Goal: Task Accomplishment & Management: Manage account settings

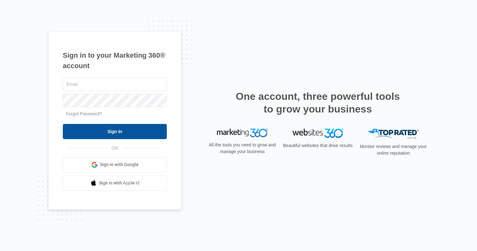
type input "[PERSON_NAME][EMAIL_ADDRESS][PERSON_NAME][DOMAIN_NAME]"
click at [101, 131] on input "Sign In" at bounding box center [115, 131] width 104 height 15
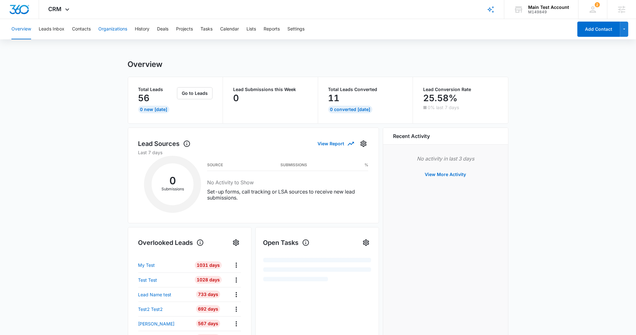
click at [113, 31] on button "Organizations" at bounding box center [112, 29] width 29 height 20
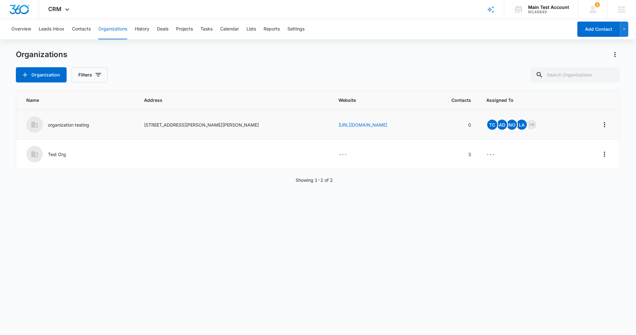
click at [75, 124] on p "organization testing" at bounding box center [68, 124] width 41 height 7
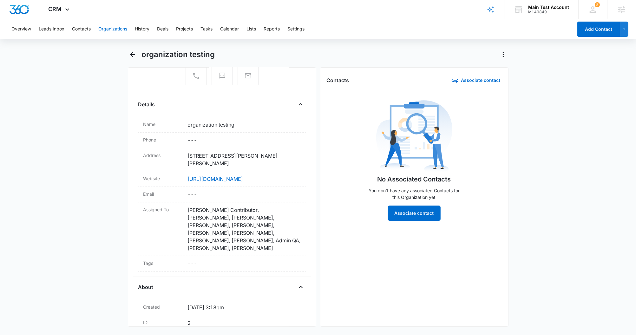
scroll to position [87, 0]
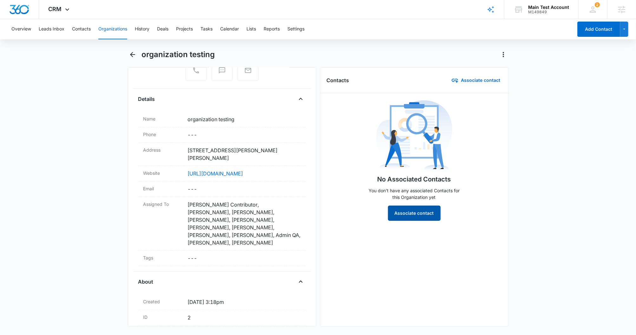
click at [408, 214] on button "Associate contact" at bounding box center [414, 212] width 53 height 15
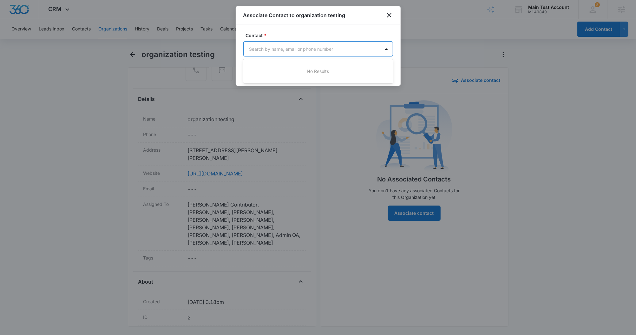
click at [315, 44] on body "CRM Apps Reputation Websites Forms CRM Email Social Shop Payments POS Content A…" at bounding box center [318, 167] width 636 height 335
click at [299, 55] on div at bounding box center [318, 167] width 636 height 335
type input "g"
click at [298, 54] on body "CRM Apps Reputation Websites Forms CRM Email Social Shop Payments POS Content A…" at bounding box center [318, 167] width 636 height 335
type input "h"
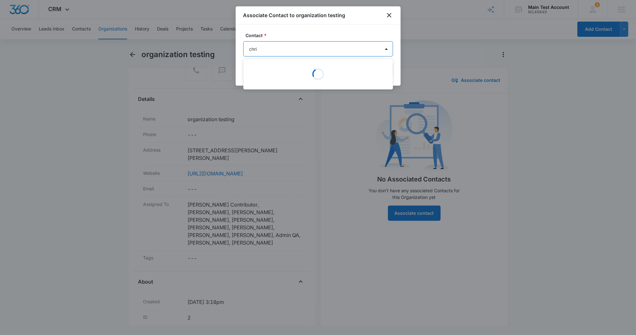
type input "chris"
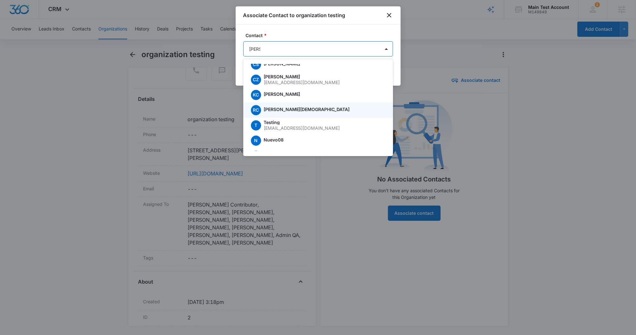
scroll to position [1387, 0]
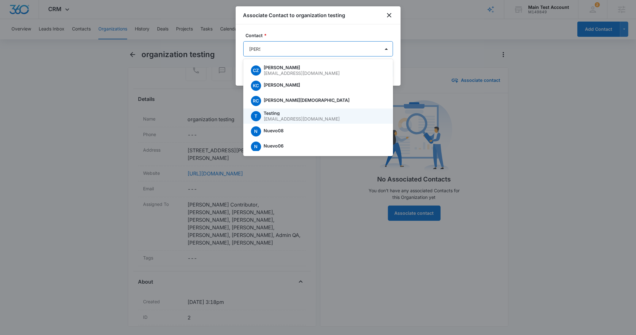
click at [280, 113] on p "Testing" at bounding box center [323, 113] width 120 height 4
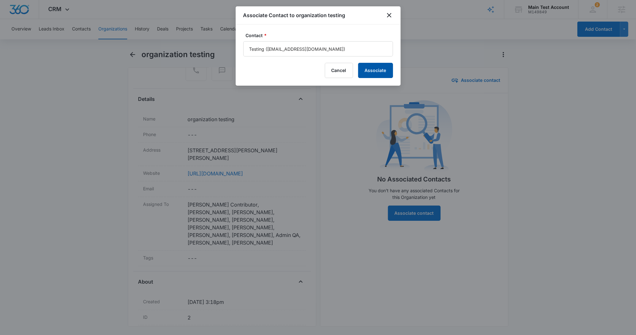
click at [376, 76] on button "Associate" at bounding box center [375, 70] width 35 height 15
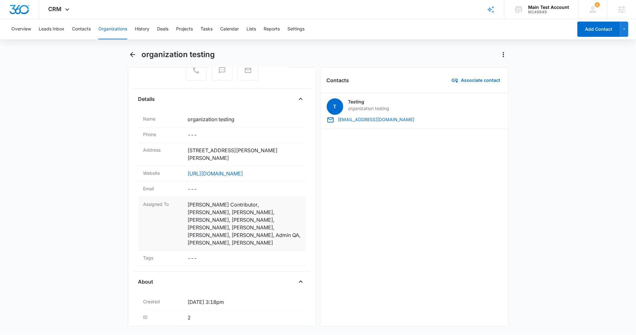
scroll to position [0, 0]
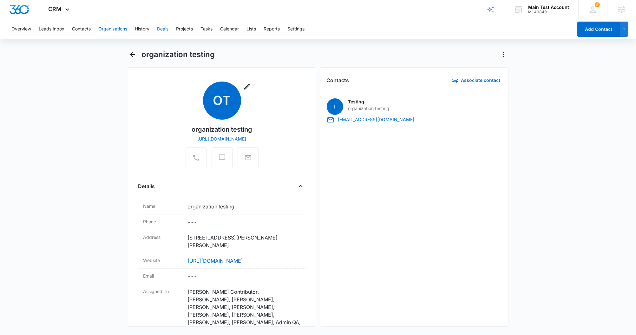
click at [166, 25] on button "Deals" at bounding box center [162, 29] width 11 height 20
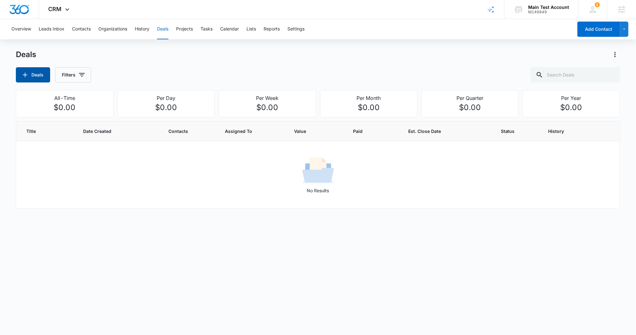
click at [31, 75] on button "Deals" at bounding box center [33, 74] width 34 height 15
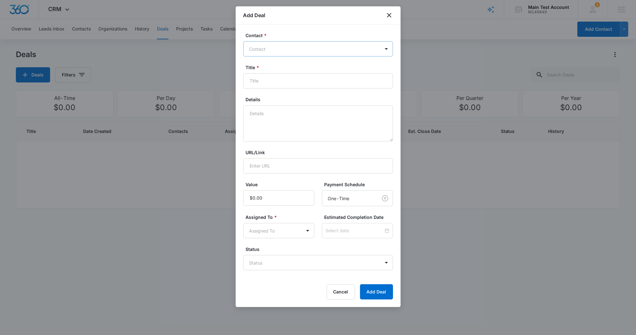
click at [295, 49] on div at bounding box center [314, 49] width 130 height 8
click at [295, 52] on div at bounding box center [314, 49] width 130 height 8
click at [292, 49] on div at bounding box center [314, 49] width 130 height 8
type input "testing"
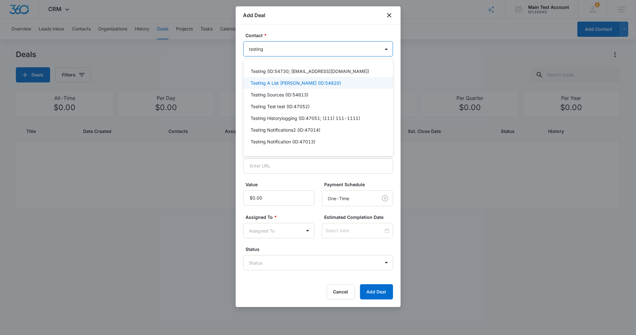
click at [298, 88] on div "Testing A List Skippy (ID:54820)" at bounding box center [318, 83] width 150 height 12
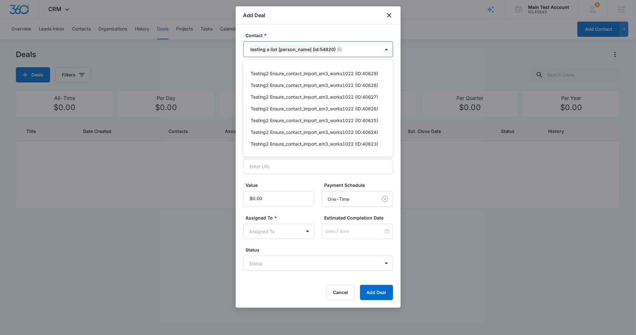
scroll to position [801, 0]
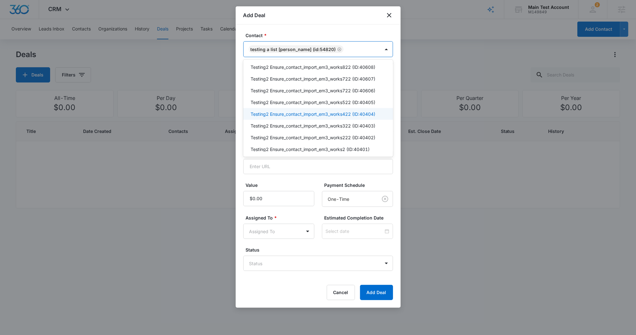
click at [285, 111] on p "Testing2 Ensure_contact_import_em3_works422 (ID:40404)" at bounding box center [313, 114] width 125 height 7
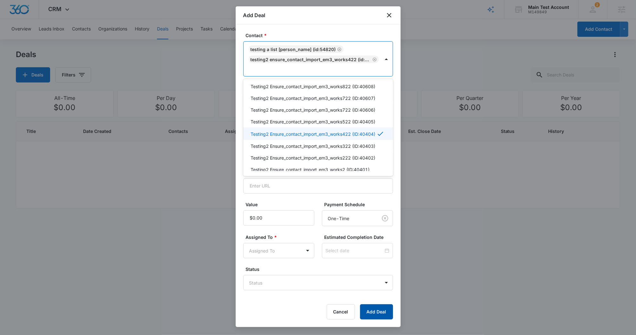
click at [382, 311] on button "Add Deal" at bounding box center [376, 311] width 33 height 15
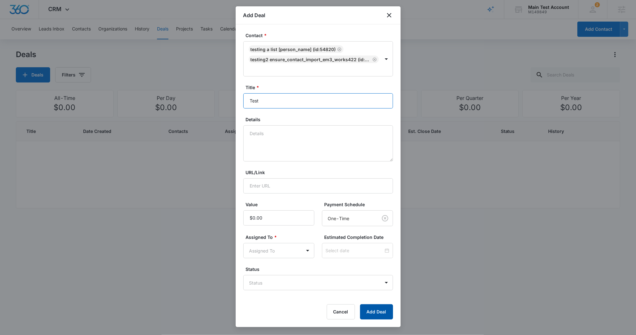
type input "Test"
click at [369, 310] on button "Add Deal" at bounding box center [376, 311] width 33 height 15
click at [280, 246] on body "CRM Apps Reputation Websites Forms CRM Email Social Shop Payments POS Content A…" at bounding box center [318, 167] width 636 height 335
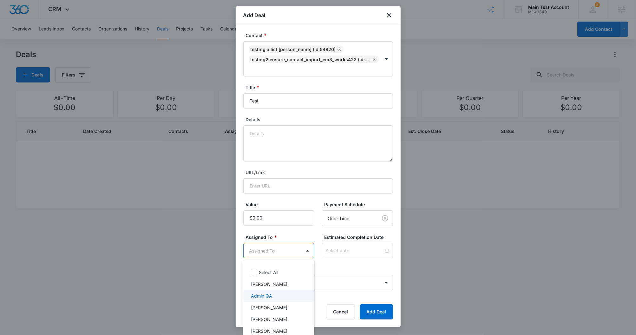
click at [273, 295] on div "Admin QA" at bounding box center [278, 295] width 55 height 7
click at [381, 309] on div at bounding box center [318, 167] width 636 height 335
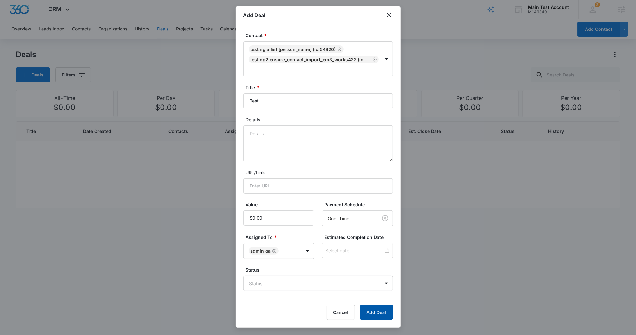
click at [376, 312] on button "Add Deal" at bounding box center [376, 312] width 33 height 15
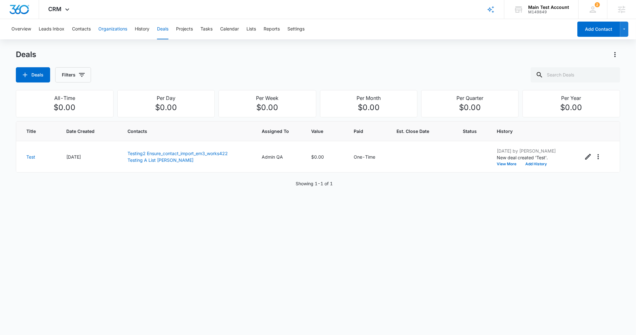
click at [114, 31] on button "Organizations" at bounding box center [112, 29] width 29 height 20
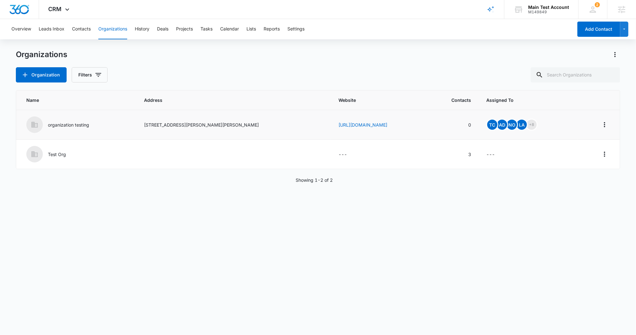
click at [69, 127] on p "organization testing" at bounding box center [68, 124] width 41 height 7
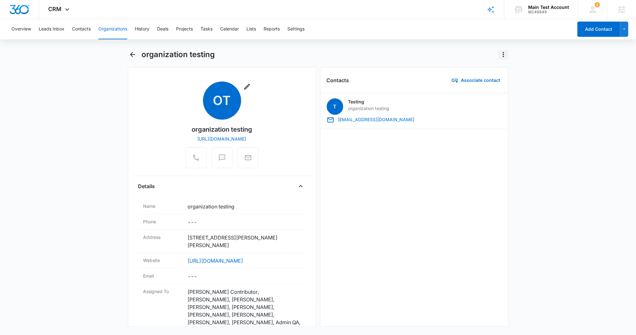
click at [502, 55] on icon "Actions" at bounding box center [503, 55] width 8 height 8
click at [421, 57] on div "organization testing" at bounding box center [324, 54] width 367 height 10
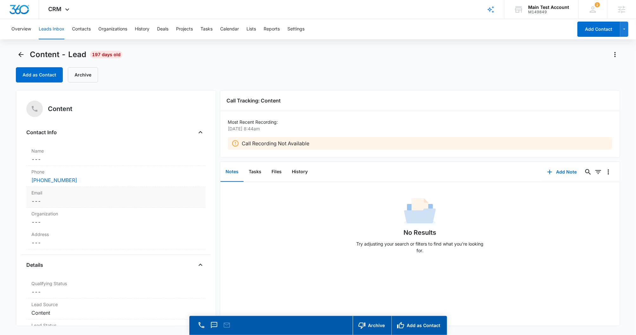
click at [39, 199] on dd "Cancel Save Changes ---" at bounding box center [115, 201] width 169 height 8
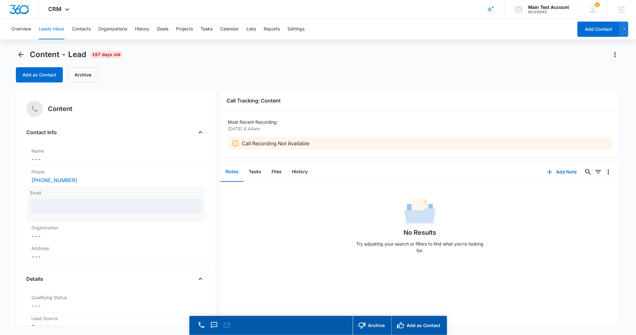
click at [48, 207] on div at bounding box center [116, 205] width 172 height 15
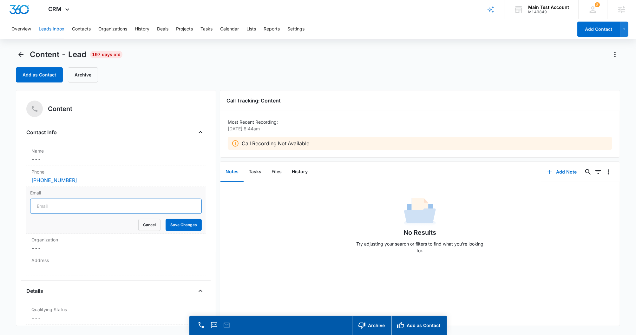
click at [46, 211] on input "Email" at bounding box center [116, 205] width 172 height 15
type input "christinazouras@gmail.com"
click at [177, 224] on button "Save Changes" at bounding box center [183, 225] width 36 height 12
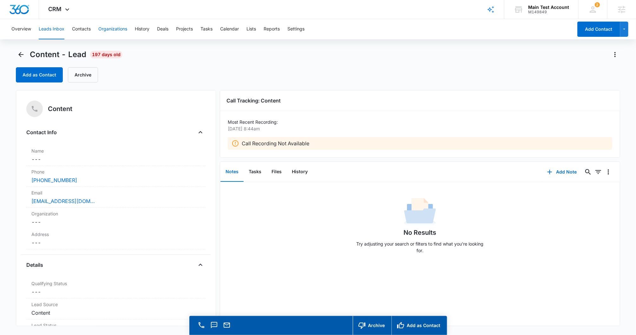
click at [107, 34] on button "Organizations" at bounding box center [112, 29] width 29 height 20
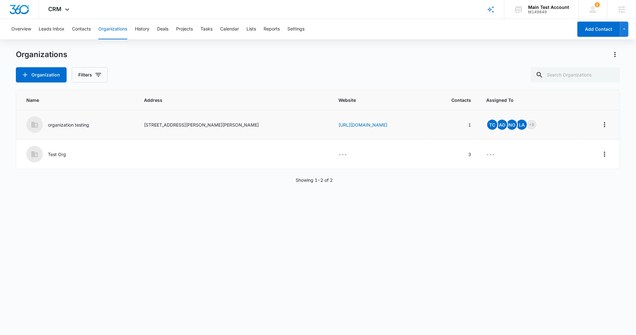
click at [63, 124] on p "organization testing" at bounding box center [68, 124] width 41 height 7
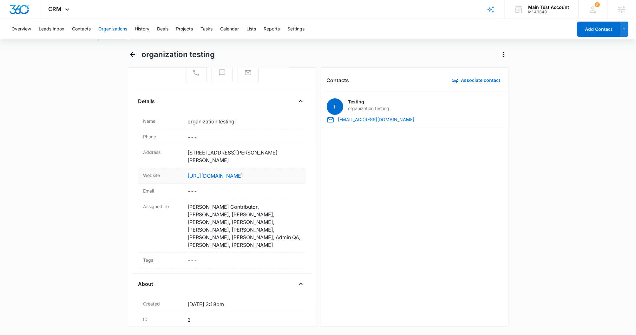
scroll to position [86, 0]
click at [194, 255] on div "Tags Cancel Save Changes ---" at bounding box center [221, 260] width 167 height 16
click at [235, 260] on div "Select..." at bounding box center [238, 263] width 100 height 15
type input "test"
click at [264, 277] on button "Save Changes" at bounding box center [282, 283] width 36 height 12
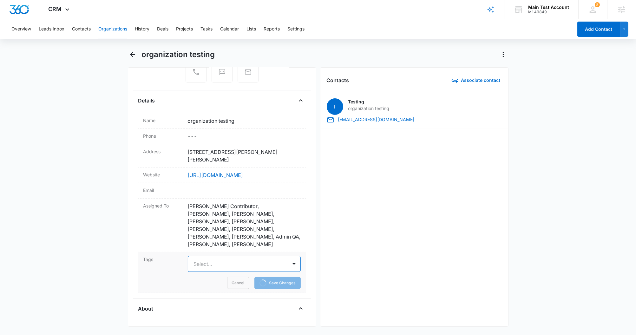
click at [218, 261] on div "Select..." at bounding box center [238, 263] width 100 height 15
click at [204, 259] on div at bounding box center [240, 263] width 93 height 9
click at [196, 294] on div "test10" at bounding box center [244, 298] width 113 height 12
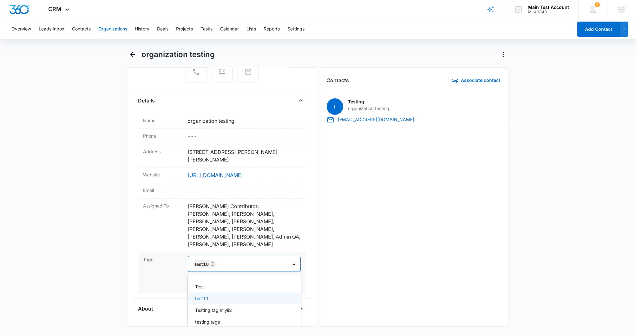
click at [289, 295] on div "test11" at bounding box center [243, 298] width 96 height 7
click at [268, 307] on div "testing tags" at bounding box center [243, 310] width 96 height 7
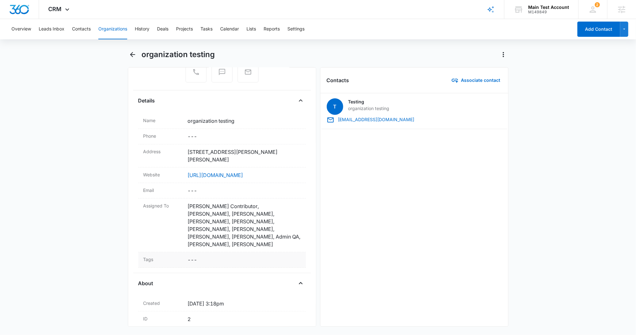
click at [269, 268] on div "Remove ot organization testing http://www.awonkytest.com Details Name Cancel Sa…" at bounding box center [222, 196] width 188 height 259
click at [271, 256] on dd "Cancel Save Changes ---" at bounding box center [244, 260] width 113 height 8
click at [252, 259] on div at bounding box center [240, 263] width 93 height 9
type input "t"
click at [218, 283] on div "tag" at bounding box center [243, 286] width 96 height 7
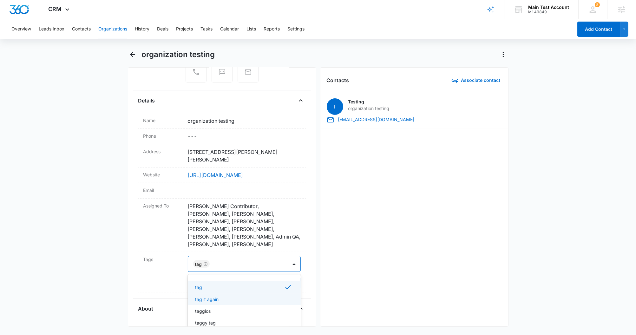
click at [215, 296] on p "tag it again" at bounding box center [206, 299] width 23 height 7
click at [209, 318] on div "taggy tag" at bounding box center [244, 324] width 113 height 12
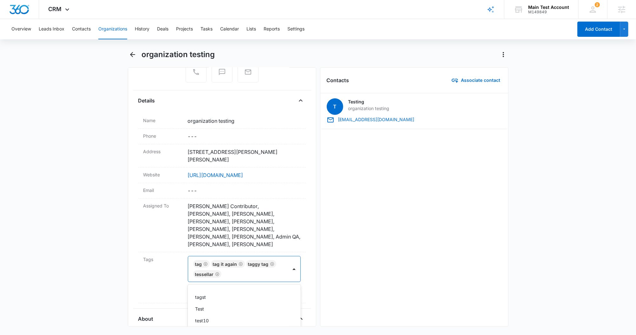
scroll to position [24, 0]
click at [333, 233] on div "T Testing organization testing Remove email@email.com" at bounding box center [414, 209] width 188 height 233
click at [282, 287] on button "Save Changes" at bounding box center [282, 293] width 36 height 12
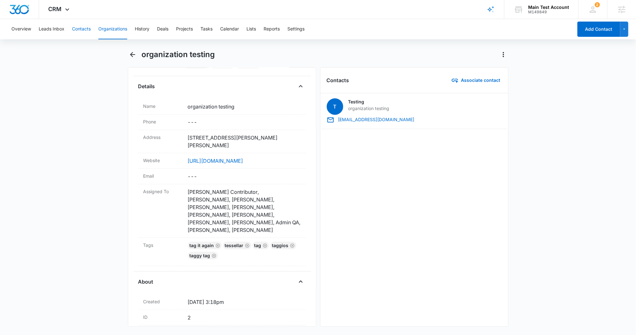
click at [83, 30] on button "Contacts" at bounding box center [81, 29] width 19 height 20
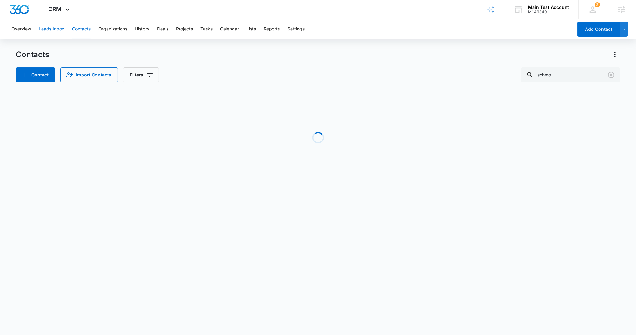
click at [46, 37] on button "Leads Inbox" at bounding box center [52, 29] width 26 height 20
click at [50, 30] on button "Leads Inbox" at bounding box center [52, 29] width 26 height 20
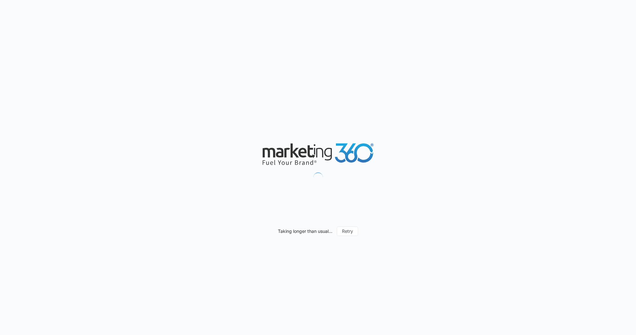
click at [177, 8] on div "Taking longer than usual... Retry" at bounding box center [318, 167] width 636 height 335
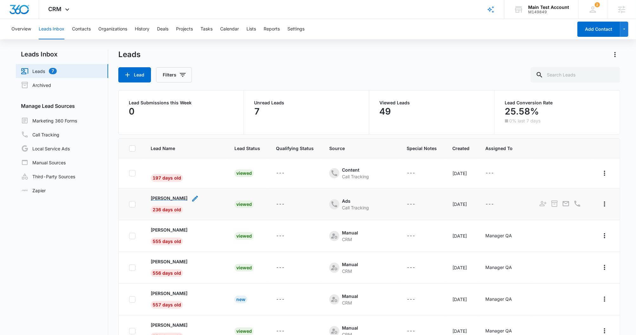
click at [174, 196] on p "Hubert Herbert" at bounding box center [169, 198] width 37 height 7
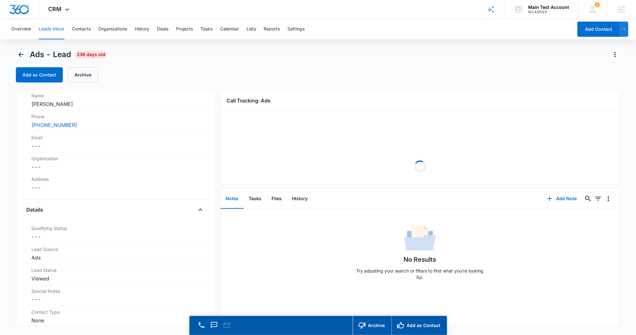
scroll to position [58, 0]
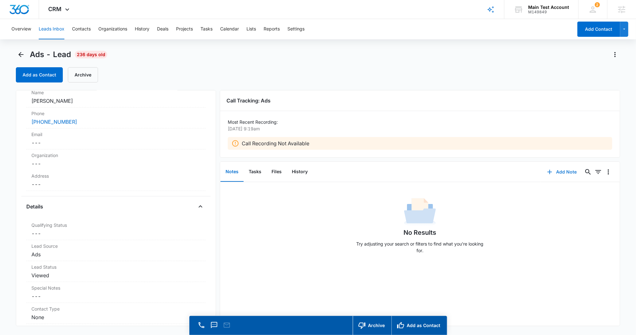
click at [554, 171] on button "Add Note" at bounding box center [562, 171] width 42 height 15
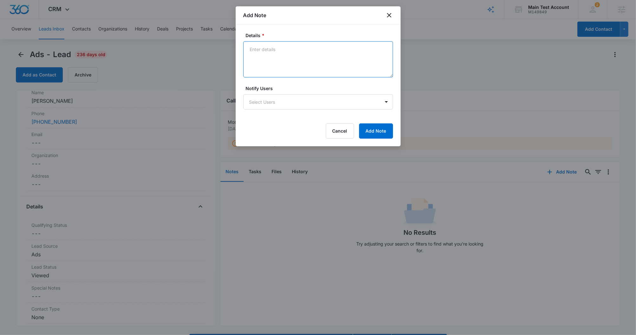
click at [286, 55] on textarea "Details *" at bounding box center [318, 59] width 150 height 36
type textarea "f"
type textarea "test"
click at [369, 124] on button "Add Note" at bounding box center [376, 130] width 34 height 15
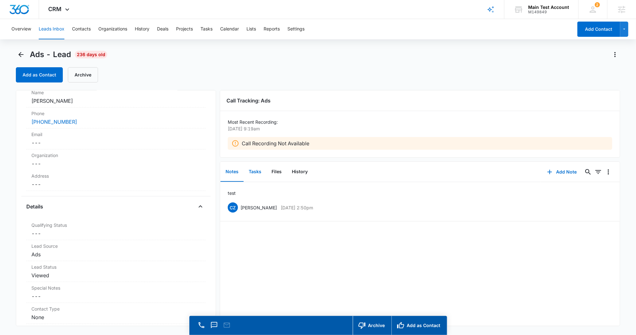
click at [257, 172] on button "Tasks" at bounding box center [254, 172] width 23 height 20
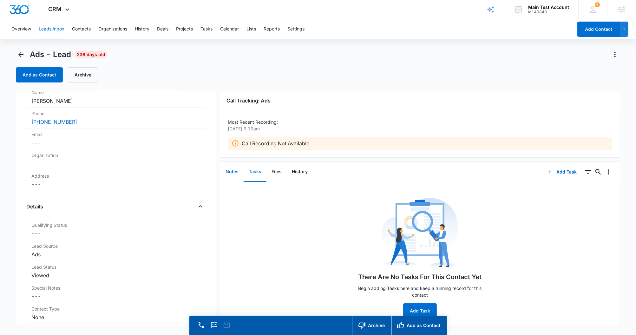
click at [234, 172] on button "Notes" at bounding box center [231, 172] width 23 height 20
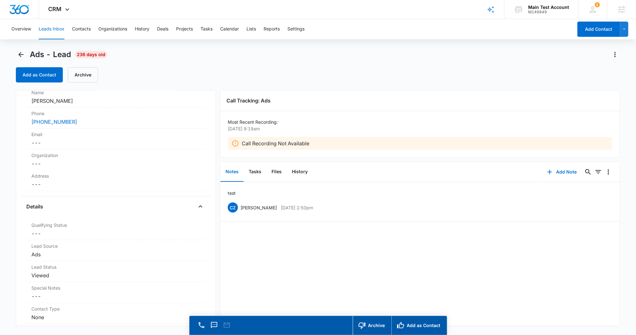
click at [231, 299] on div "test CZ Christina Zouras Oct 8, 2025 at 2:50pm Delete Edit" at bounding box center [419, 254] width 399 height 144
click at [120, 27] on button "Organizations" at bounding box center [112, 29] width 29 height 20
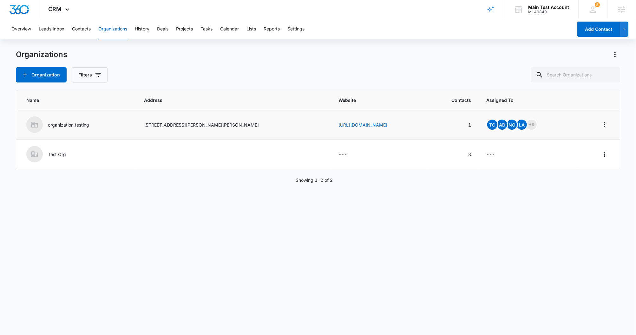
click at [61, 122] on p "organization testing" at bounding box center [68, 124] width 41 height 7
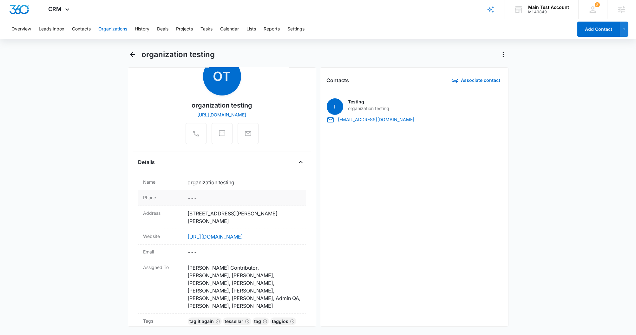
scroll to position [100, 0]
